Goal: Task Accomplishment & Management: Manage account settings

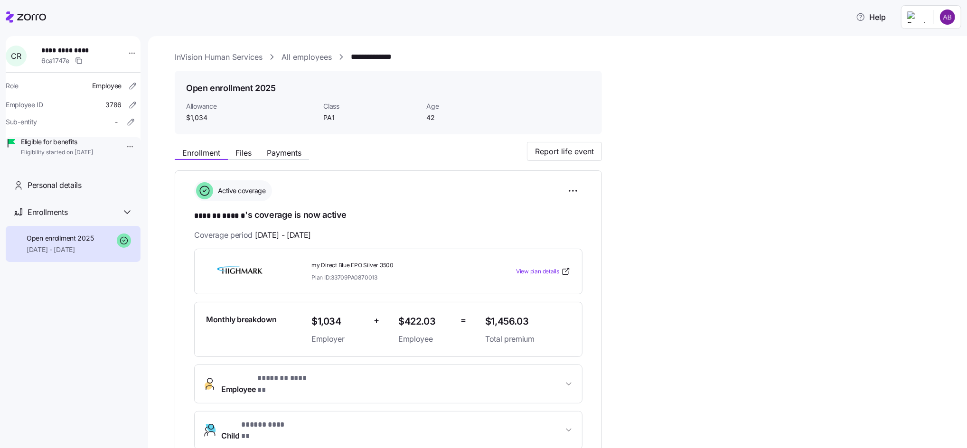
click at [19, 11] on icon at bounding box center [26, 16] width 40 height 11
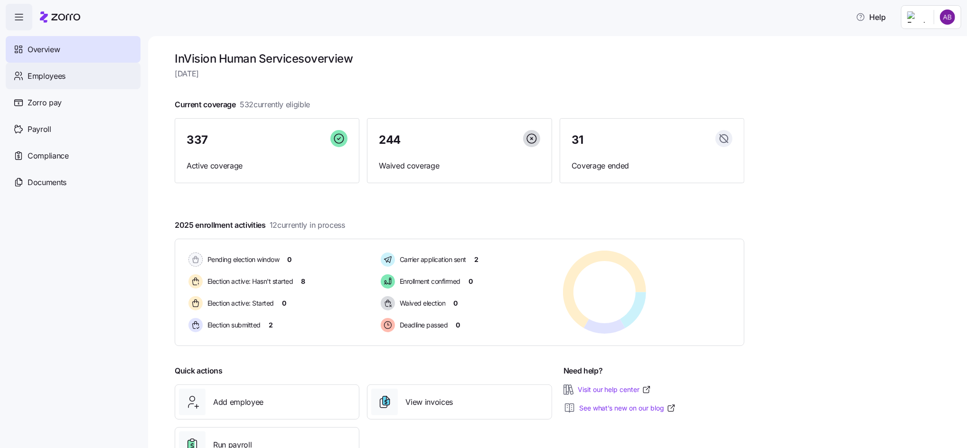
click at [50, 78] on span "Employees" at bounding box center [47, 76] width 38 height 12
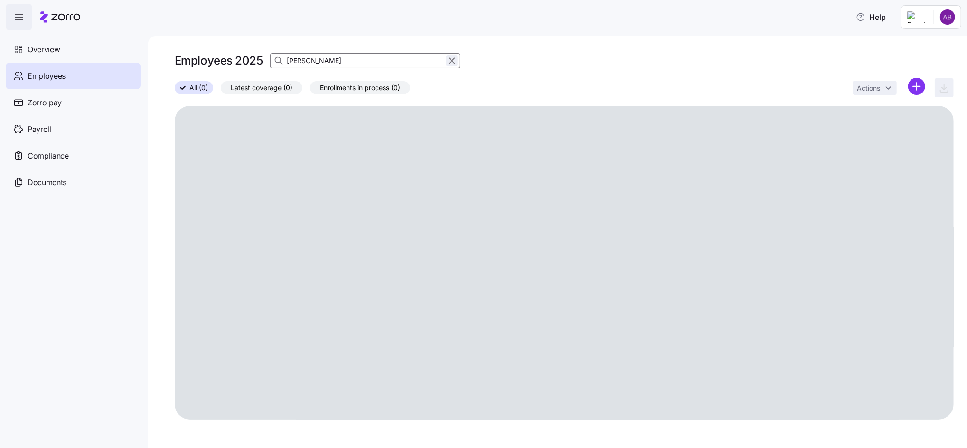
click at [452, 58] on icon "button" at bounding box center [452, 60] width 10 height 11
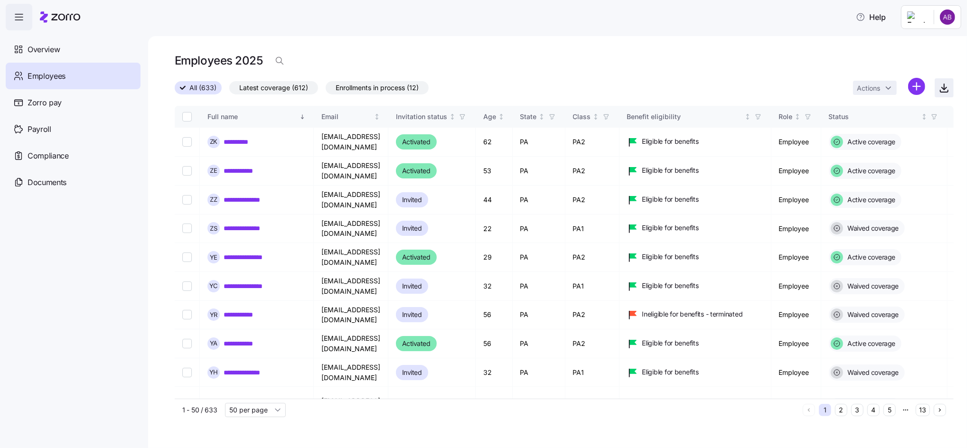
click at [950, 91] on icon "button" at bounding box center [944, 87] width 11 height 11
click at [521, 63] on div "Employees 2025" at bounding box center [564, 60] width 779 height 19
